Goal: Information Seeking & Learning: Understand process/instructions

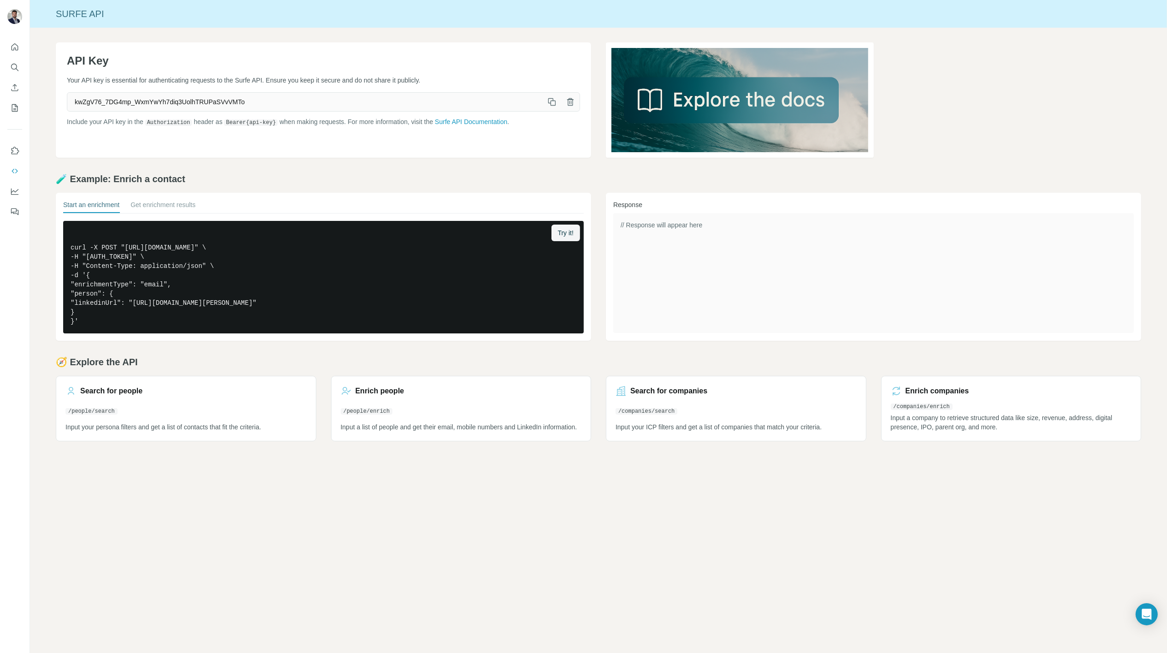
click at [418, 506] on div "Surfe API API Key Your API key is essential for authenticating requests to the …" at bounding box center [598, 326] width 1137 height 653
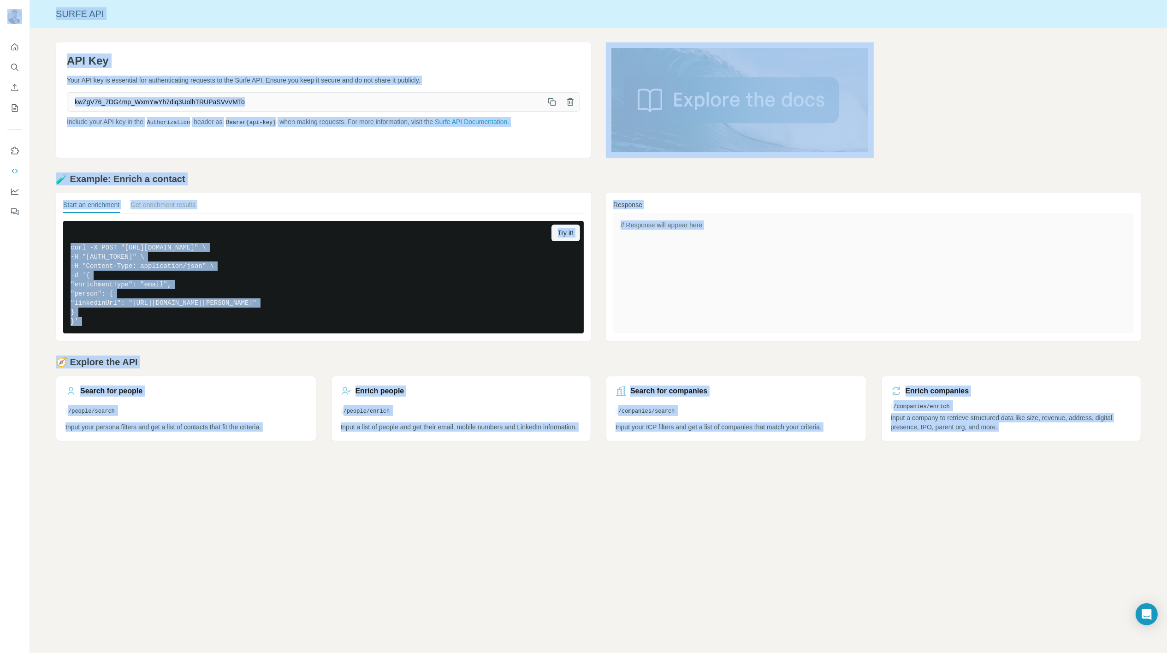
click at [247, 22] on div "Surfe API" at bounding box center [598, 14] width 1137 height 28
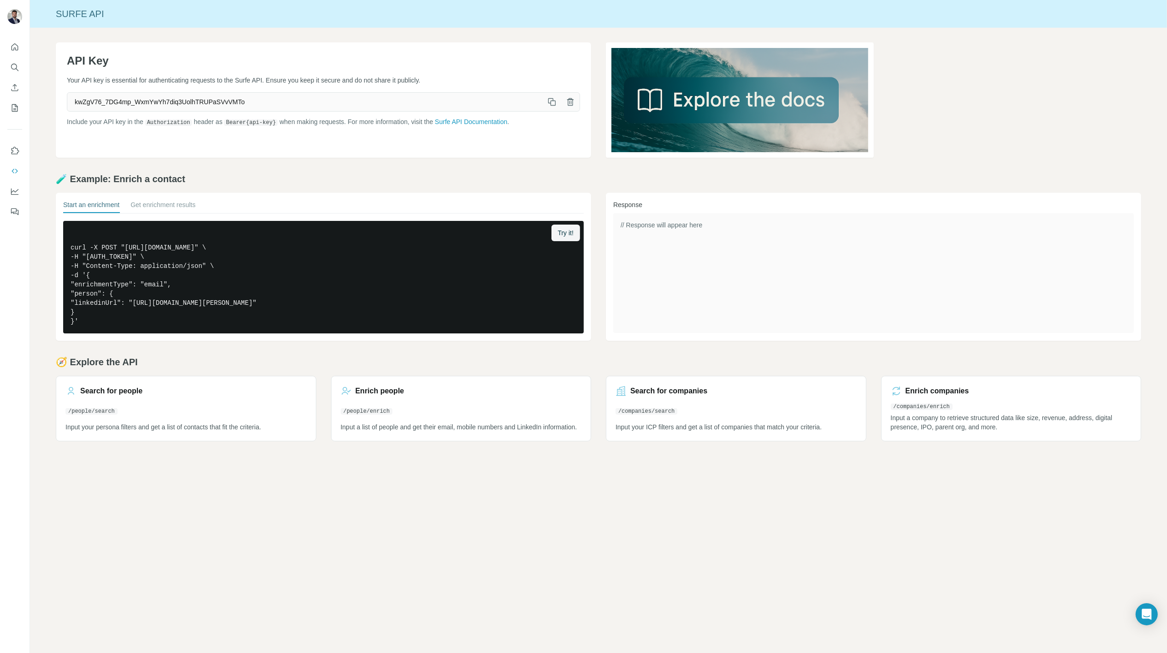
drag, startPoint x: 252, startPoint y: 394, endPoint x: 264, endPoint y: 374, distance: 22.5
click at [252, 394] on div "Search for people" at bounding box center [185, 390] width 241 height 11
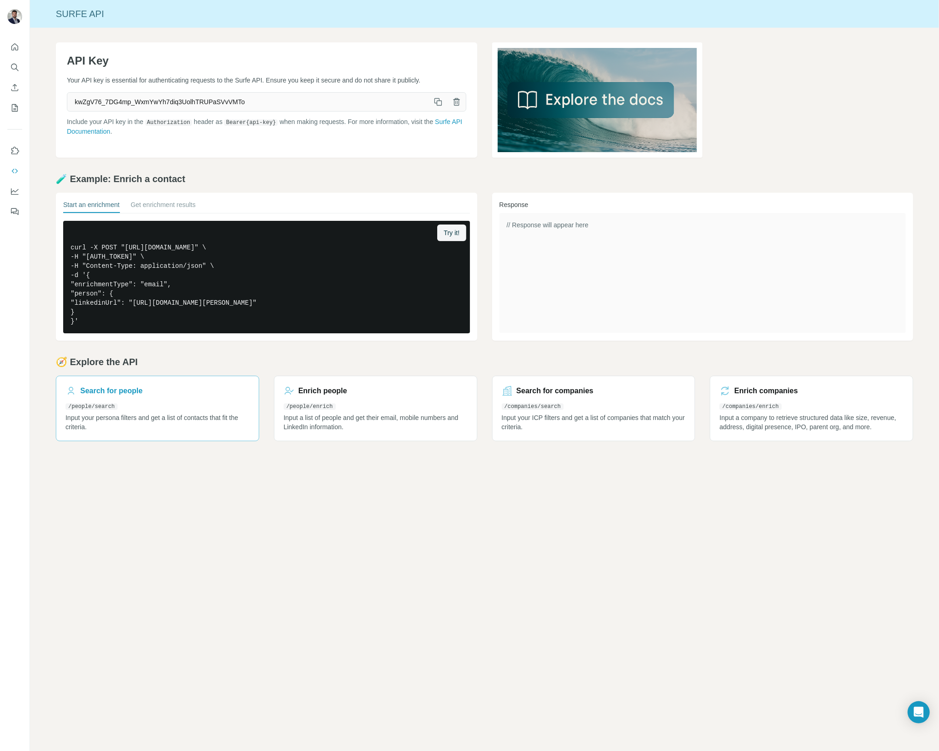
drag, startPoint x: 122, startPoint y: 409, endPoint x: 122, endPoint y: 398, distance: 11.1
click at [122, 409] on link "Search for people /people/search Input your persona filters and get a list of c…" at bounding box center [157, 408] width 203 height 65
click at [437, 102] on icon "button" at bounding box center [438, 102] width 5 height 5
click at [439, 102] on icon "button" at bounding box center [437, 101] width 9 height 9
click at [85, 128] on link "Surfe API Documentation" at bounding box center [264, 126] width 395 height 17
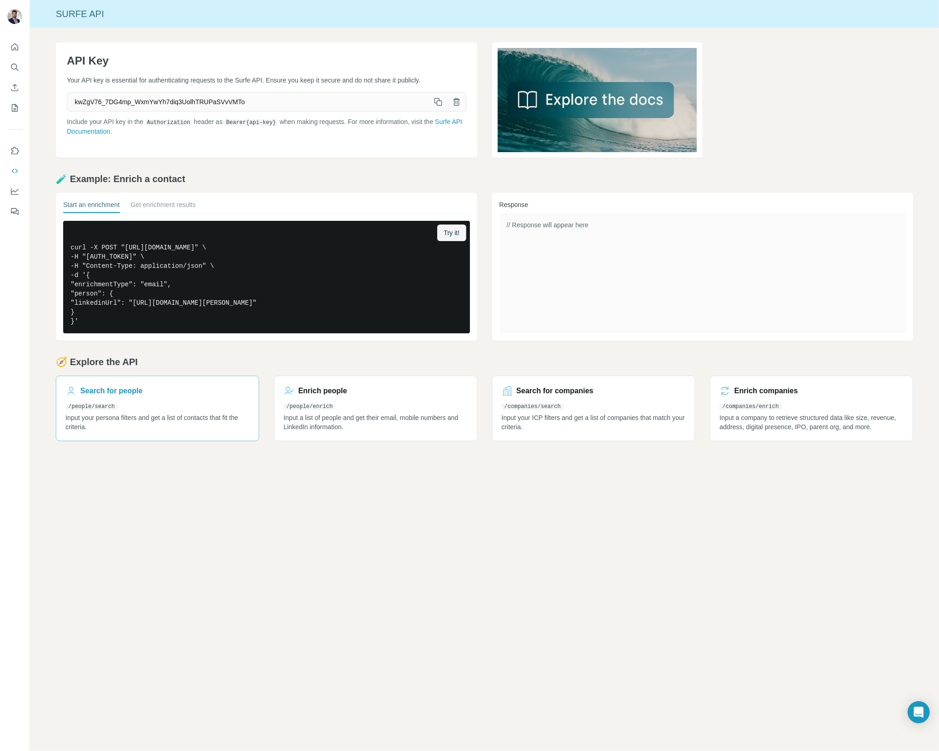
click at [214, 405] on link "Search for people /people/search Input your persona filters and get a list of c…" at bounding box center [157, 408] width 203 height 65
click at [331, 408] on code "/people/enrich" at bounding box center [309, 406] width 52 height 6
click at [528, 405] on code "/companies/search" at bounding box center [533, 406] width 62 height 6
click at [762, 418] on p "Input a company to retrieve structured data like size, revenue, address, digita…" at bounding box center [811, 422] width 184 height 18
